Goal: Task Accomplishment & Management: Use online tool/utility

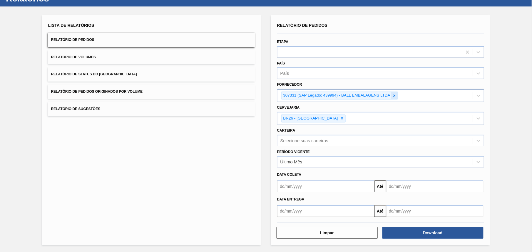
click at [395, 94] on icon at bounding box center [395, 95] width 2 height 2
paste input "320622"
type input "320622"
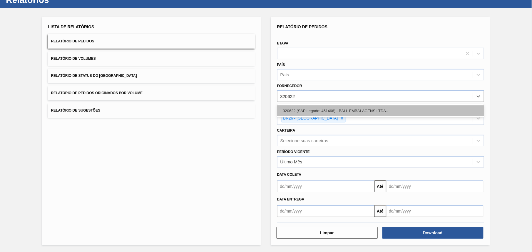
click at [338, 112] on div "320622 (SAP Legado: 451466) - BALL EMBALAGENS LTDA--" at bounding box center [380, 110] width 207 height 11
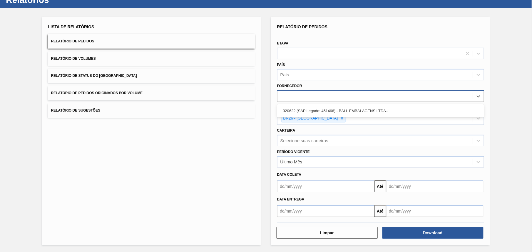
scroll to position [23, 0]
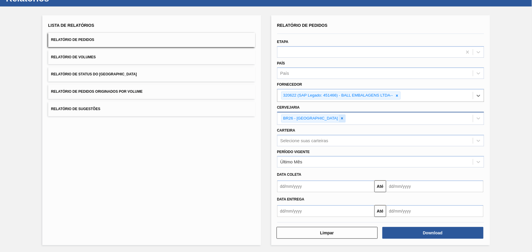
click at [340, 117] on icon at bounding box center [342, 118] width 4 height 4
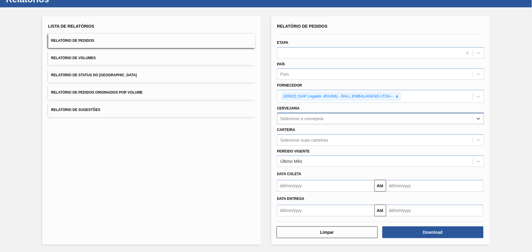
scroll to position [21, 0]
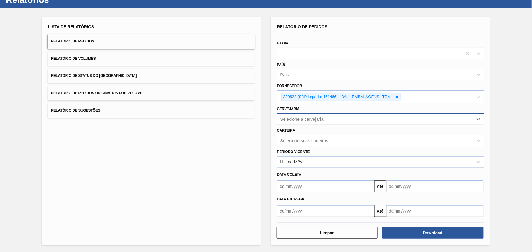
paste input "BR28"
type input "BR28"
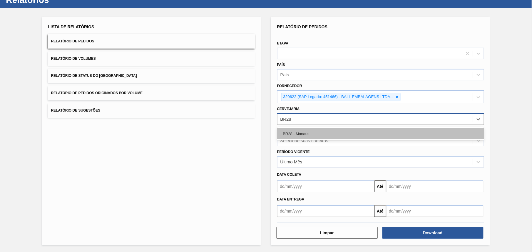
click at [316, 133] on div "BR28 - Manaus" at bounding box center [380, 133] width 207 height 11
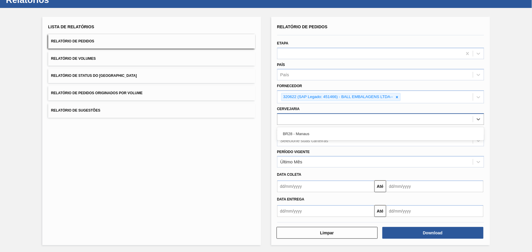
scroll to position [23, 0]
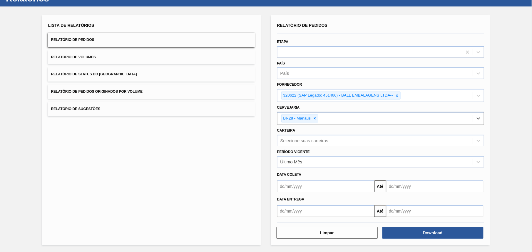
click at [508, 144] on div "Lista de Relatórios Relatório de Pedidos Relatório de Volumes Relatório de Stat…" at bounding box center [266, 129] width 532 height 246
click at [444, 229] on button "Download" at bounding box center [433, 233] width 101 height 12
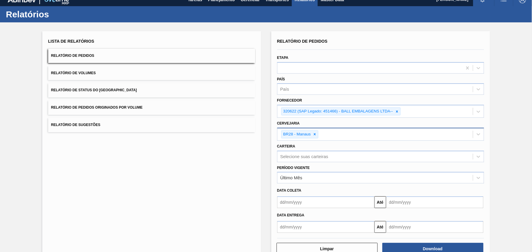
scroll to position [0, 0]
